Goal: Information Seeking & Learning: Find specific fact

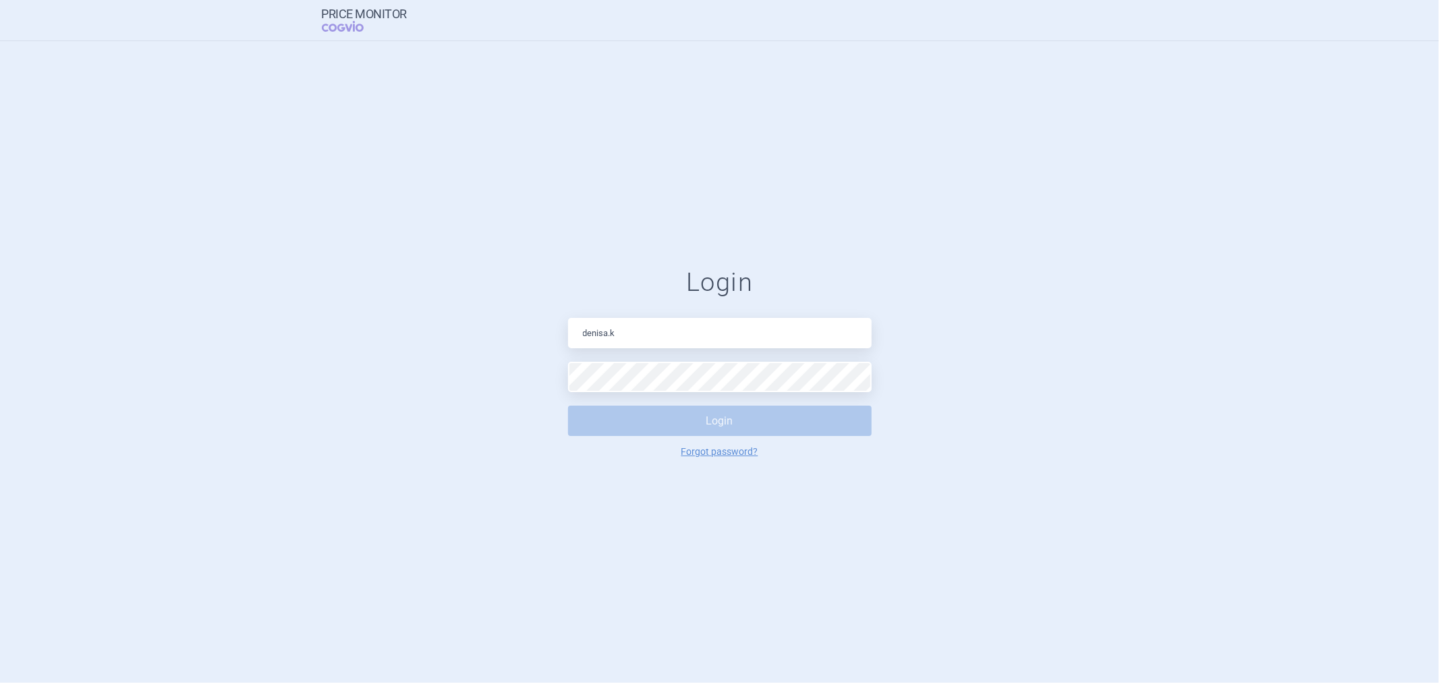
type input "[PERSON_NAME][EMAIL_ADDRESS][DOMAIN_NAME]"
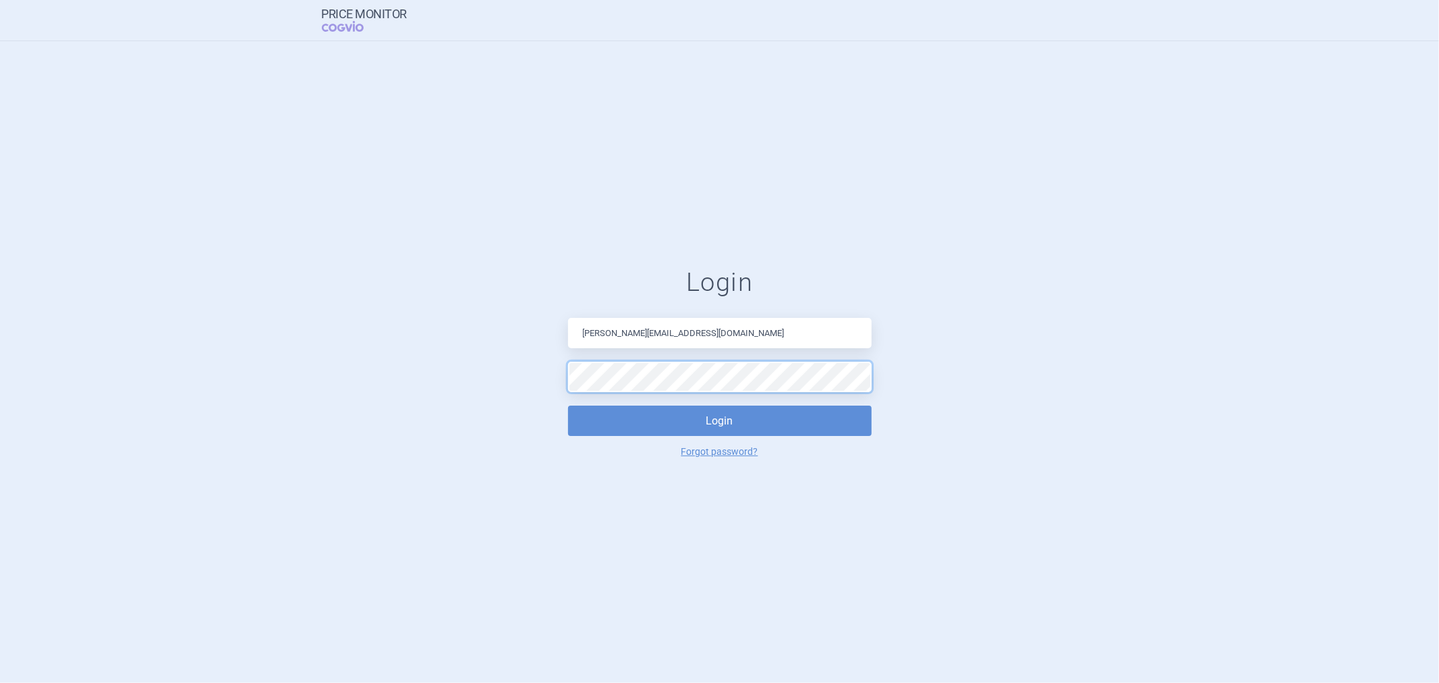
click at [568, 405] on button "Login" at bounding box center [720, 420] width 304 height 30
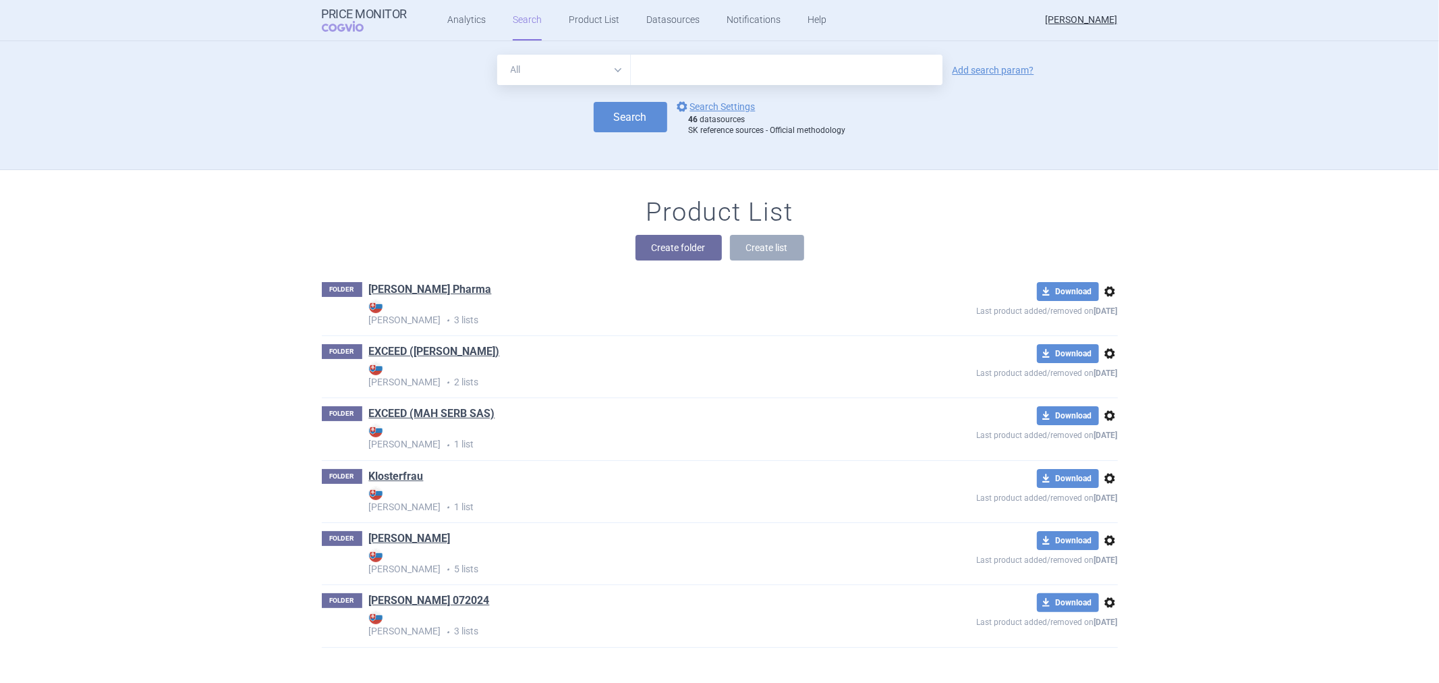
click at [716, 64] on input "text" at bounding box center [787, 70] width 312 height 30
type input "[MEDICAL_DATA]"
click at [623, 112] on button "Search" at bounding box center [631, 117] width 74 height 30
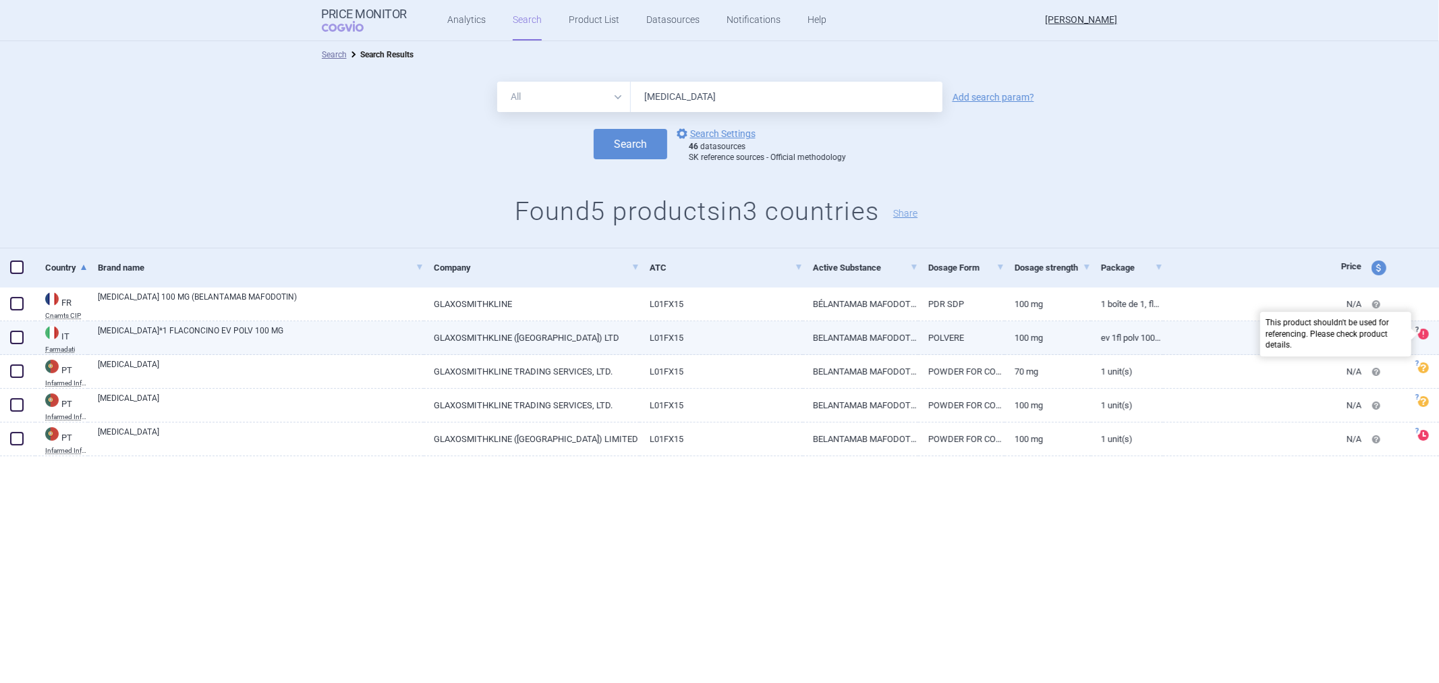
click at [1421, 331] on span at bounding box center [1423, 334] width 11 height 11
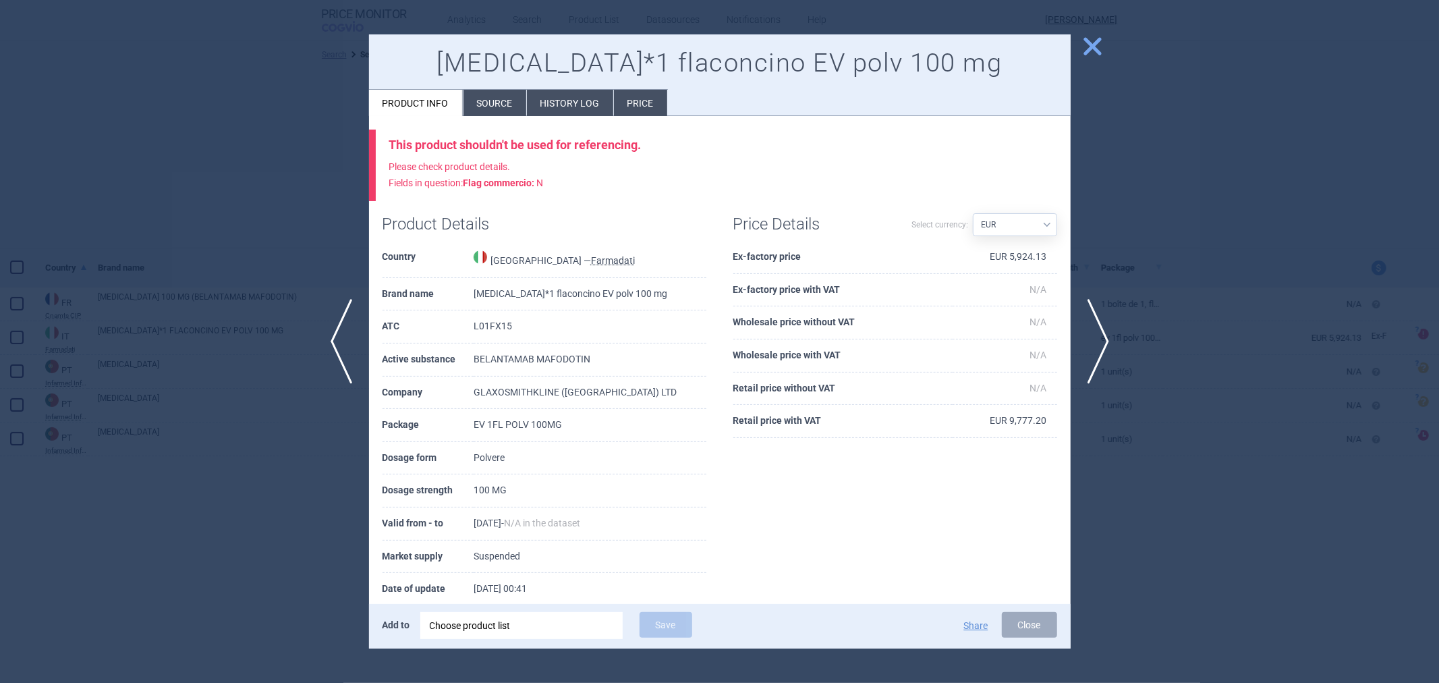
click at [1033, 219] on select "Source AED AUD BGN BHD [PERSON_NAME] BRL CAD CHF CNY COP CZK DKK DZD EUR GBP HU…" at bounding box center [1015, 224] width 84 height 23
select select "CZK"
click at [973, 213] on select "Source AED AUD BGN BHD [PERSON_NAME] BRL CAD CHF CNY COP CZK DKK DZD EUR GBP HU…" at bounding box center [1015, 224] width 84 height 23
click at [1098, 42] on span "close" at bounding box center [1093, 46] width 24 height 24
